Goal: Transaction & Acquisition: Download file/media

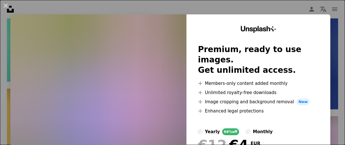
scroll to position [464, 0]
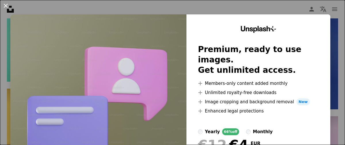
click at [2, 8] on button "An X shape" at bounding box center [5, 5] width 7 height 7
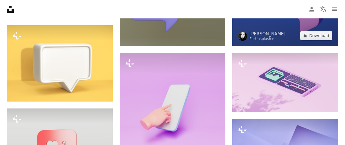
scroll to position [528, 0]
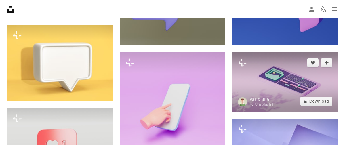
click at [245, 89] on img at bounding box center [285, 82] width 106 height 60
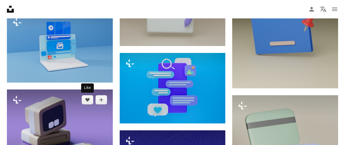
scroll to position [826, 0]
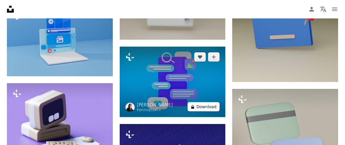
click at [198, 104] on button "A lock Download" at bounding box center [204, 106] width 32 height 9
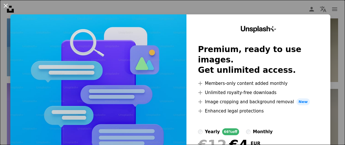
click at [3, 7] on button "An X shape" at bounding box center [5, 5] width 7 height 7
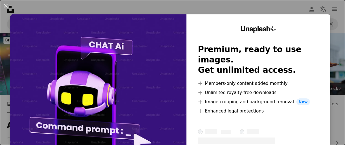
scroll to position [313, 0]
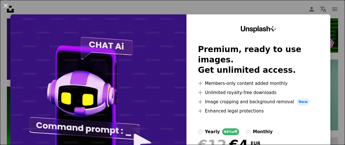
click at [3, 6] on button "An X shape" at bounding box center [5, 5] width 7 height 7
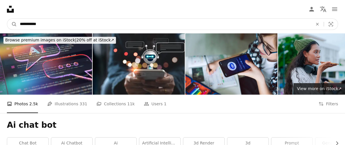
click at [35, 23] on input "**********" at bounding box center [164, 24] width 294 height 11
type input "****"
click at [7, 19] on button "A magnifying glass" at bounding box center [12, 24] width 10 height 11
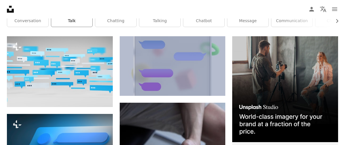
scroll to position [123, 0]
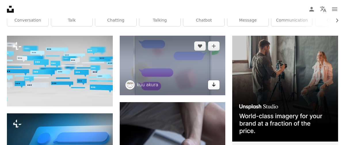
click at [217, 87] on link "Arrow pointing down" at bounding box center [214, 84] width 12 height 9
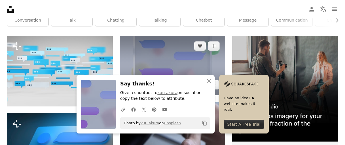
click at [187, 60] on img at bounding box center [173, 66] width 106 height 60
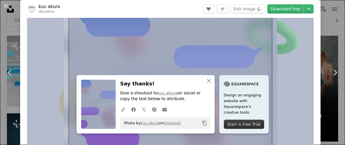
scroll to position [24, 0]
click at [284, 12] on link "Download free" at bounding box center [285, 8] width 36 height 9
